Goal: Subscribe to service/newsletter

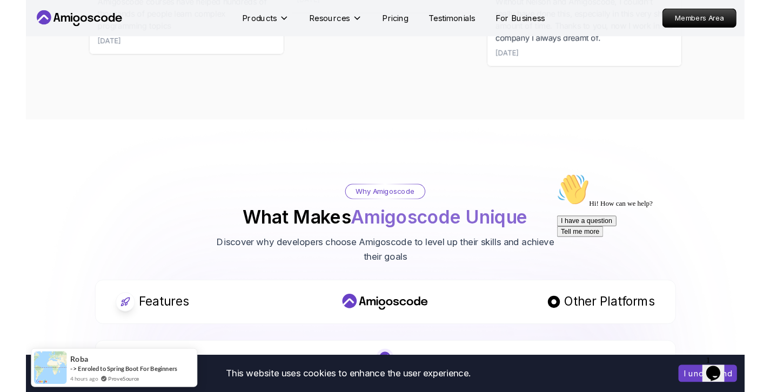
scroll to position [3825, 0]
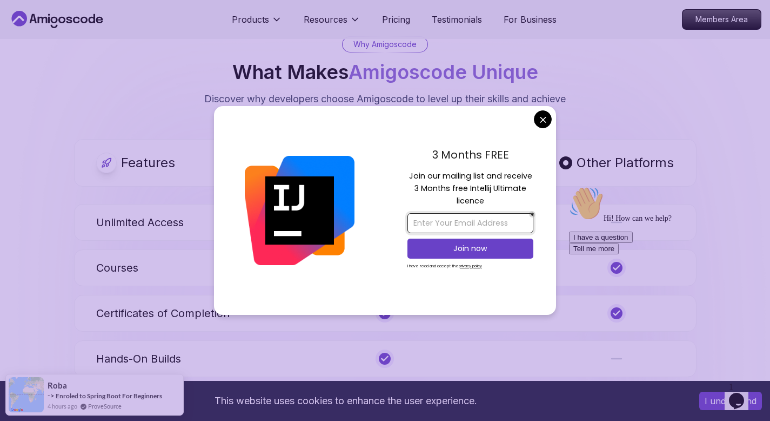
click at [506, 222] on input "email" at bounding box center [471, 223] width 126 height 20
paste input "[EMAIL_ADDRESS][DOMAIN_NAME]"
type input "[EMAIL_ADDRESS][DOMAIN_NAME]"
click at [508, 245] on p "Join now" at bounding box center [470, 248] width 102 height 11
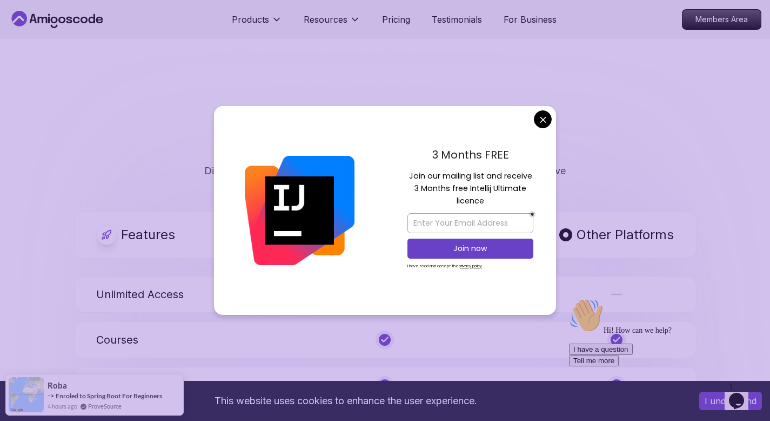
scroll to position [4777, 0]
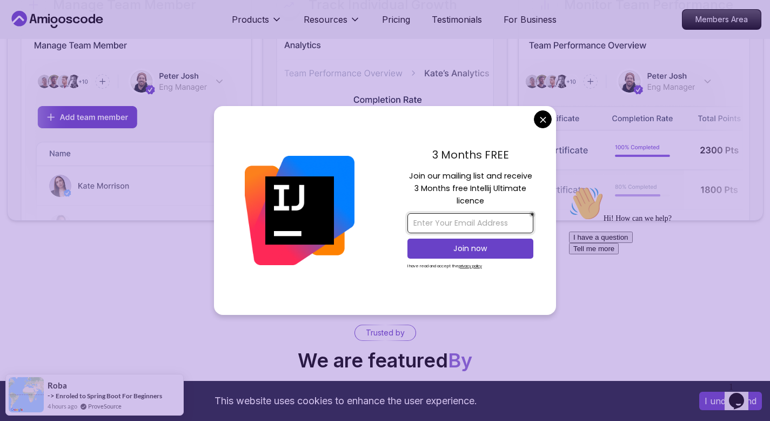
click at [476, 225] on input "email" at bounding box center [471, 223] width 126 height 20
paste input "dacan75968@iotrama.com"
type input "dacan75968@iotrama.com"
click at [478, 249] on p "Join now" at bounding box center [470, 248] width 102 height 11
